Goal: Task Accomplishment & Management: Manage account settings

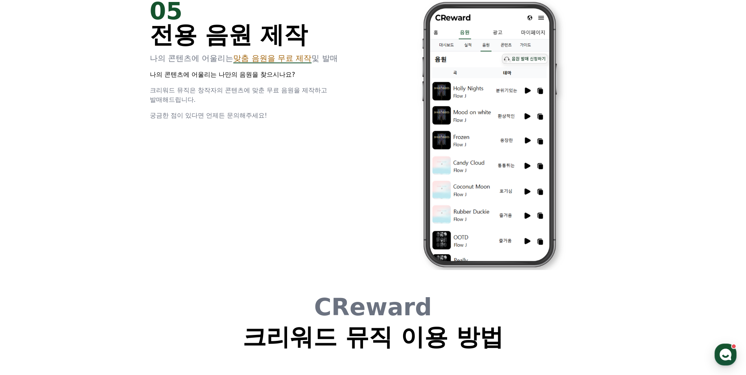
drag, startPoint x: 329, startPoint y: 191, endPoint x: 252, endPoint y: 211, distance: 79.5
click at [252, 211] on div "05 전용 음원 제작 나의 콘텐츠에 어울리는 맞춤 음원을 무료 제작 및 발매 나의 콘텐츠에 어울리는 나만의 음원을 찾으시나요? 크리워드 뮤직은…" at bounding box center [373, 135] width 472 height 296
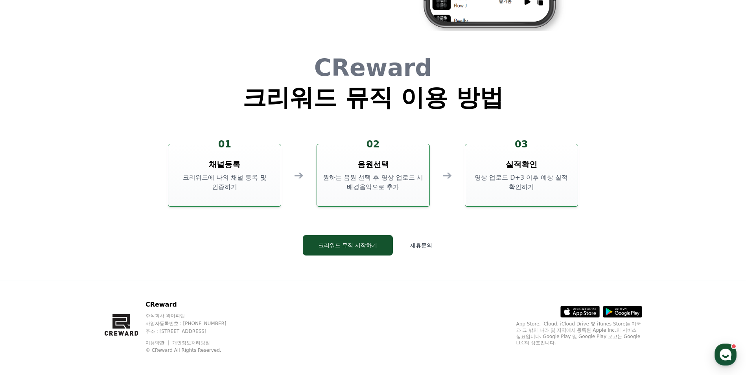
scroll to position [2130, 0]
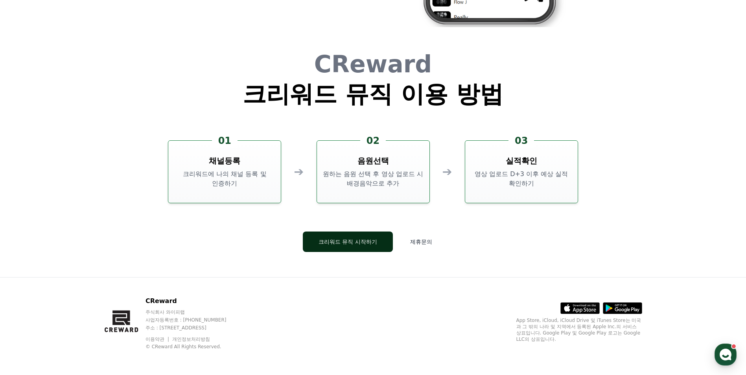
click at [361, 239] on button "크리워드 뮤직 시작하기" at bounding box center [348, 242] width 90 height 20
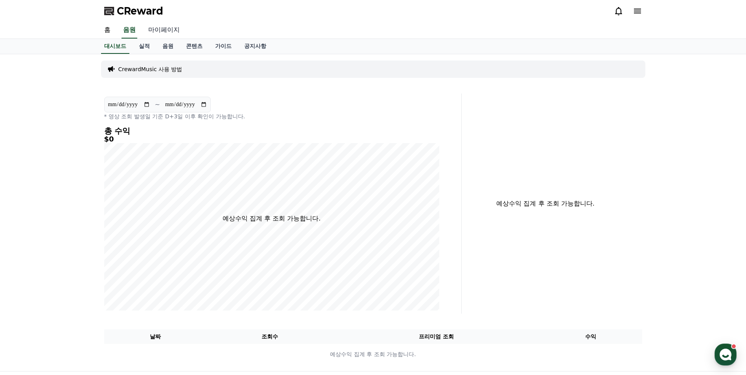
click at [161, 29] on link "마이페이지" at bounding box center [164, 30] width 44 height 17
select select "**********"
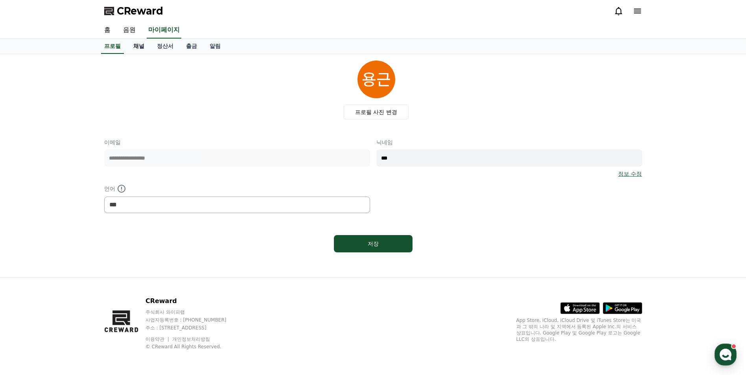
click at [139, 46] on link "채널" at bounding box center [139, 46] width 24 height 15
